Goal: Information Seeking & Learning: Learn about a topic

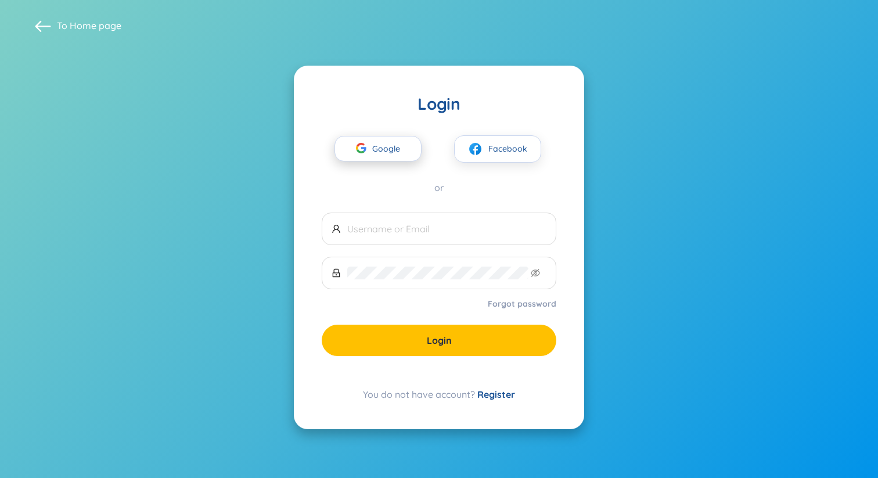
click at [388, 150] on span "Google" at bounding box center [389, 148] width 34 height 24
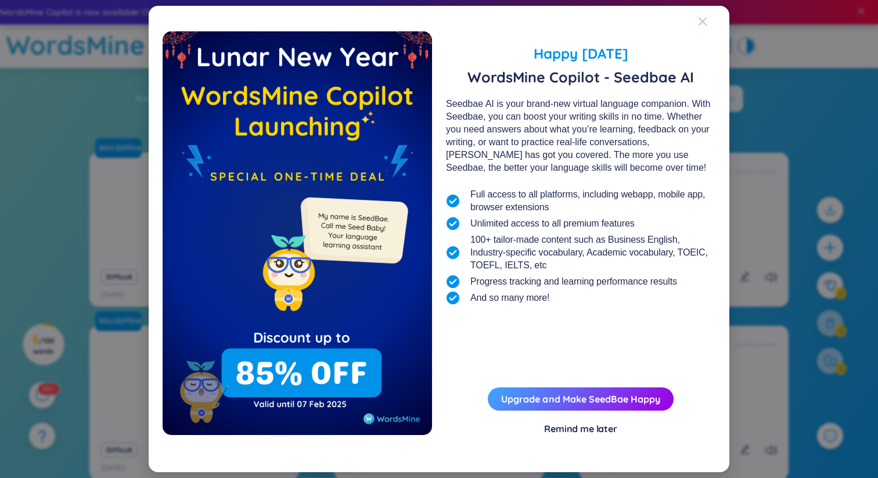
click at [707, 20] on icon "Close" at bounding box center [702, 21] width 9 height 9
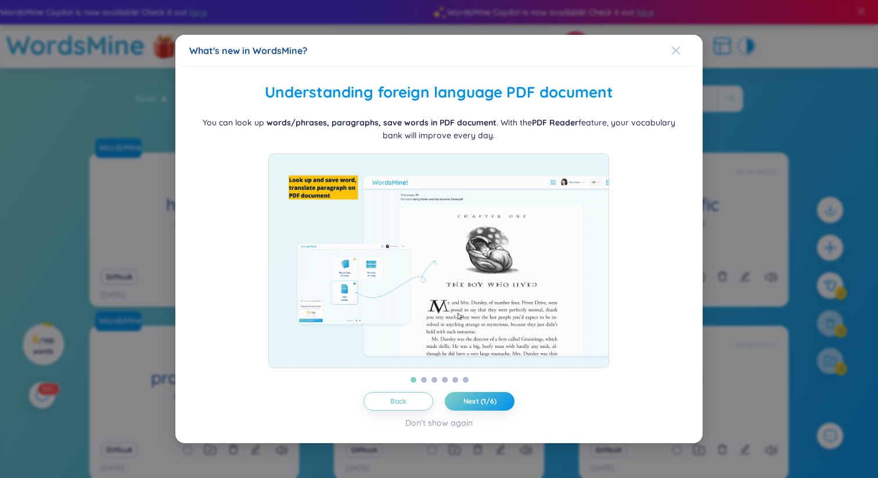
click at [679, 46] on icon "Close" at bounding box center [675, 50] width 9 height 9
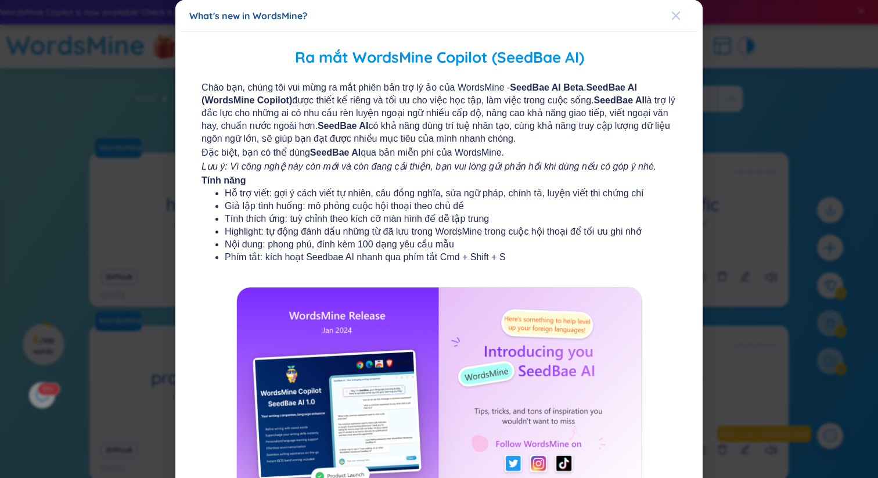
click at [680, 18] on span "Close" at bounding box center [686, 15] width 31 height 31
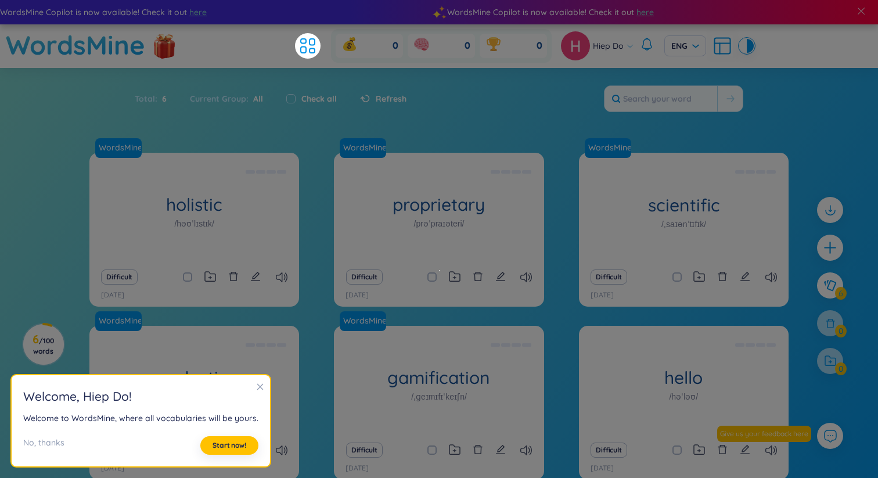
click at [250, 387] on h2 "Welcome , Hiep Do !" at bounding box center [140, 396] width 235 height 19
click at [257, 384] on icon "close" at bounding box center [260, 387] width 8 height 8
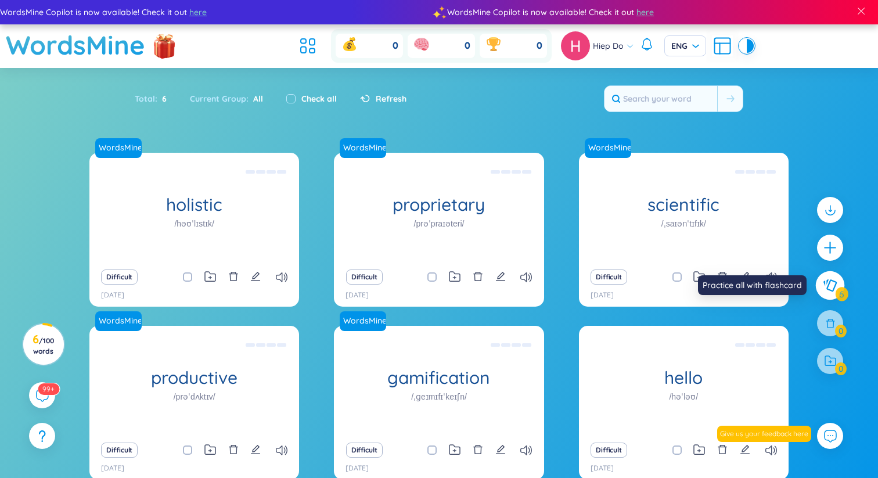
click at [832, 285] on icon at bounding box center [830, 285] width 14 height 13
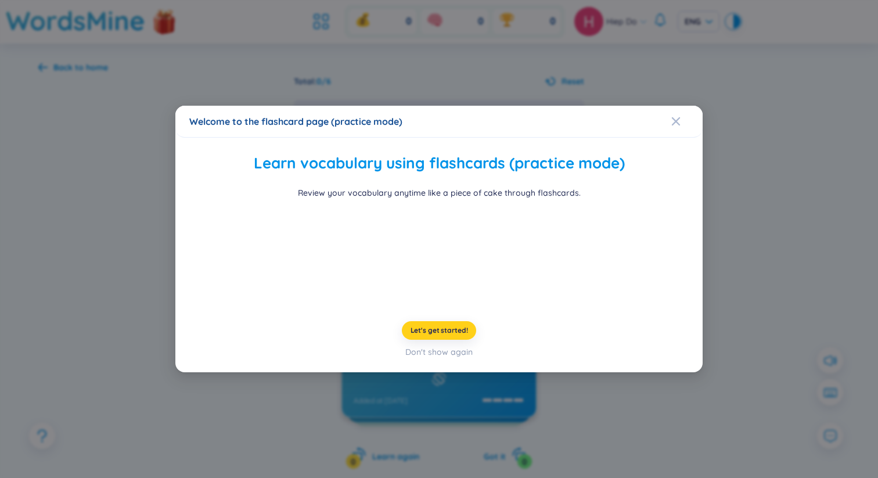
click at [444, 335] on span "Let's get started!" at bounding box center [438, 330] width 57 height 9
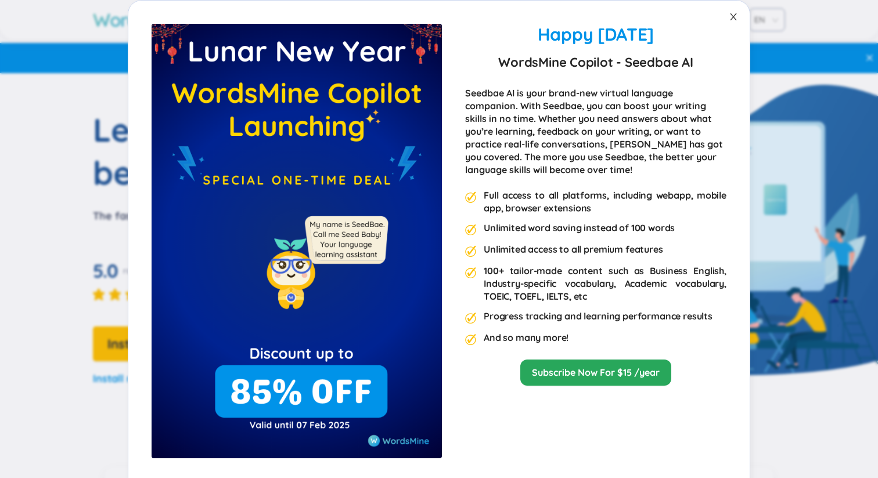
click at [734, 17] on icon "close" at bounding box center [733, 16] width 9 height 9
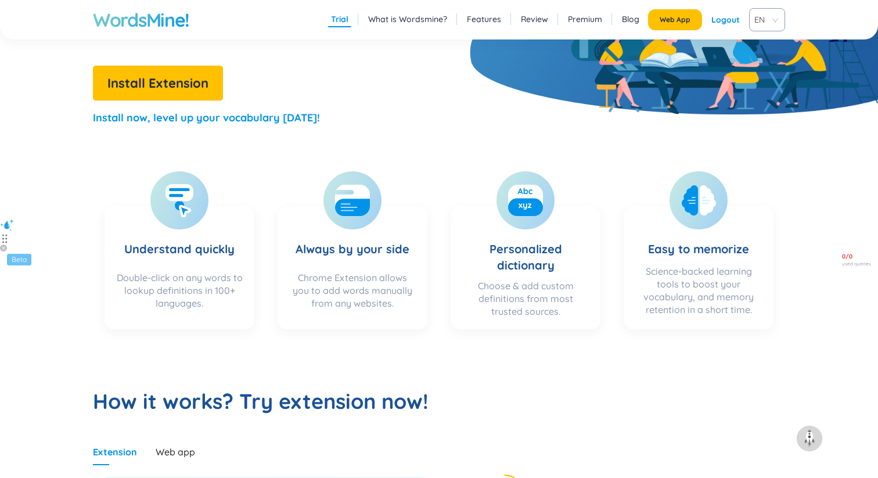
scroll to position [218, 0]
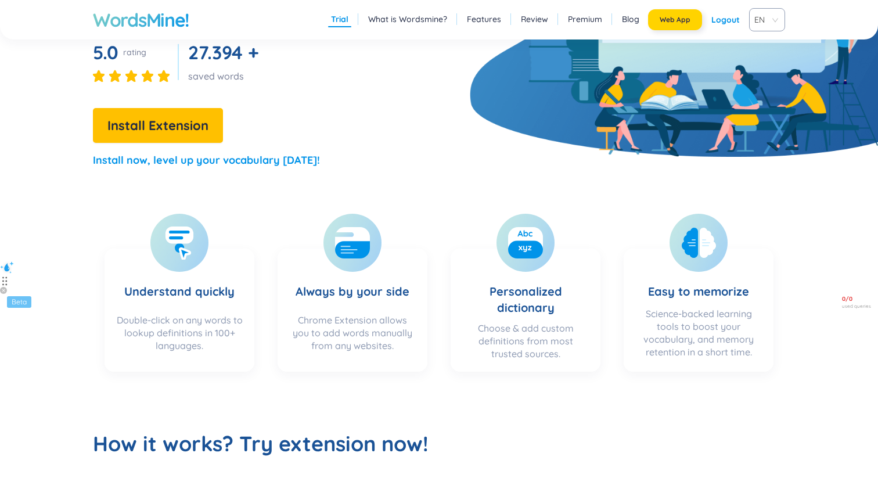
click at [668, 12] on button "Web App" at bounding box center [675, 19] width 54 height 21
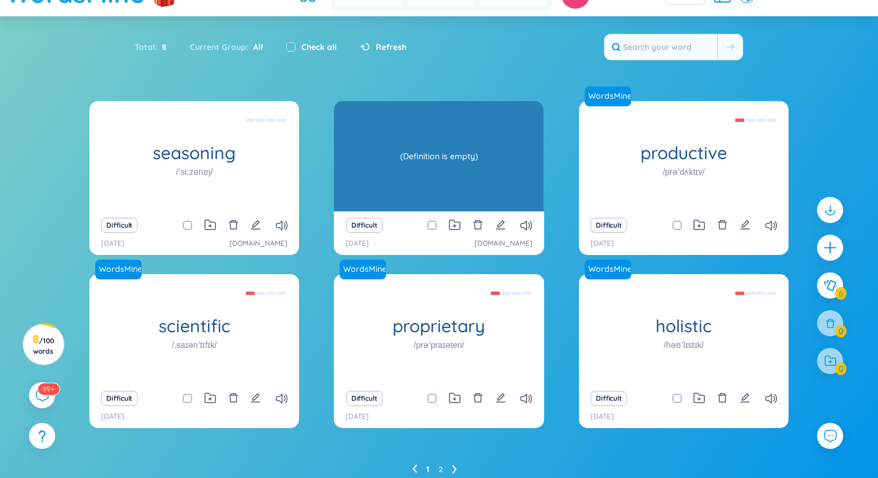
scroll to position [62, 0]
